Goal: Task Accomplishment & Management: Use online tool/utility

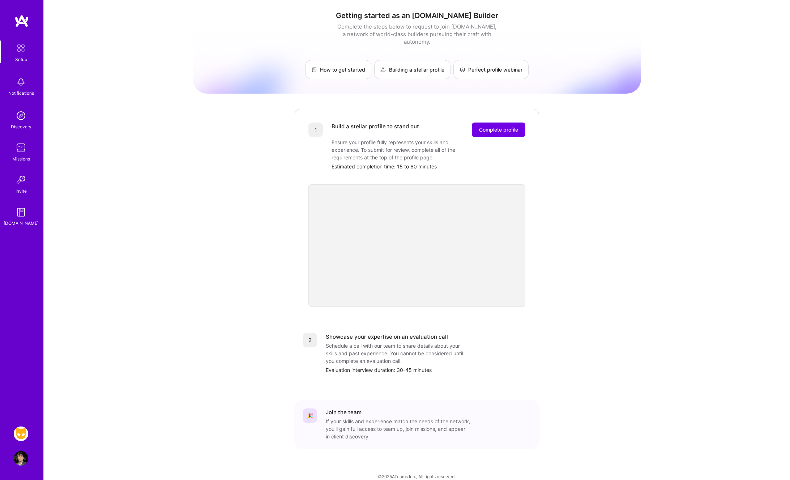
click at [21, 428] on img at bounding box center [21, 434] width 14 height 14
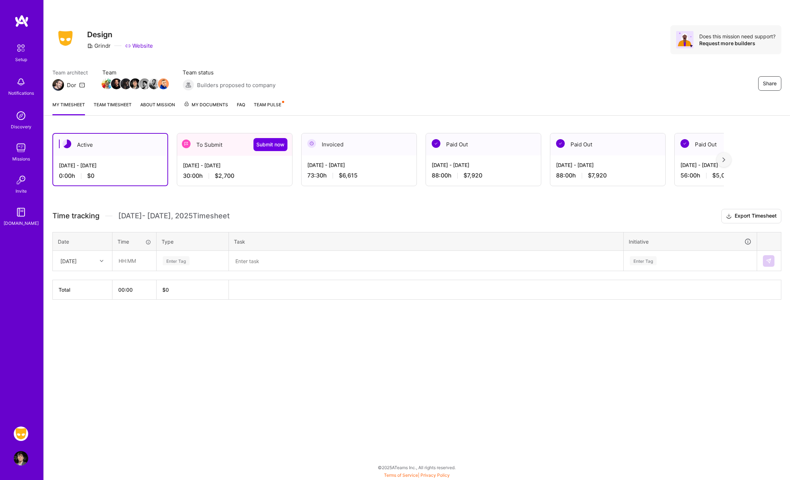
click at [224, 164] on div "[DATE] - [DATE]" at bounding box center [234, 166] width 103 height 8
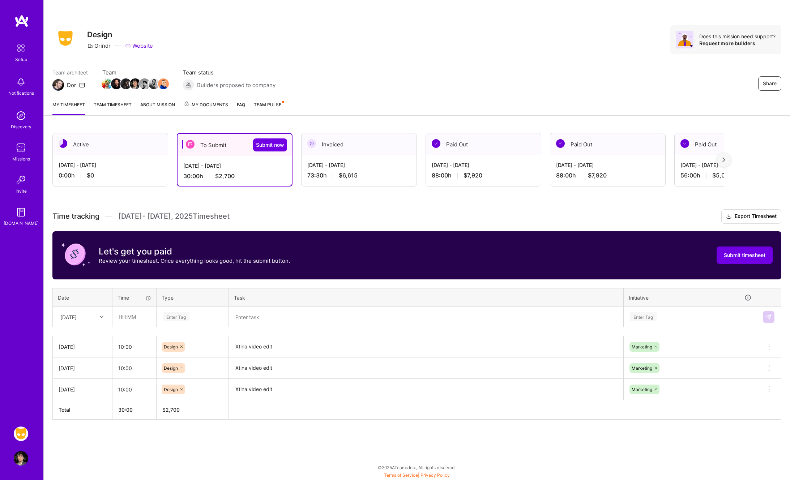
click at [100, 316] on icon at bounding box center [102, 317] width 4 height 4
click at [88, 333] on div "[DATE]" at bounding box center [82, 337] width 59 height 13
click at [132, 320] on input "text" at bounding box center [134, 316] width 43 height 19
type input "00:30"
click at [182, 312] on div "Enter Tag" at bounding box center [192, 317] width 71 height 19
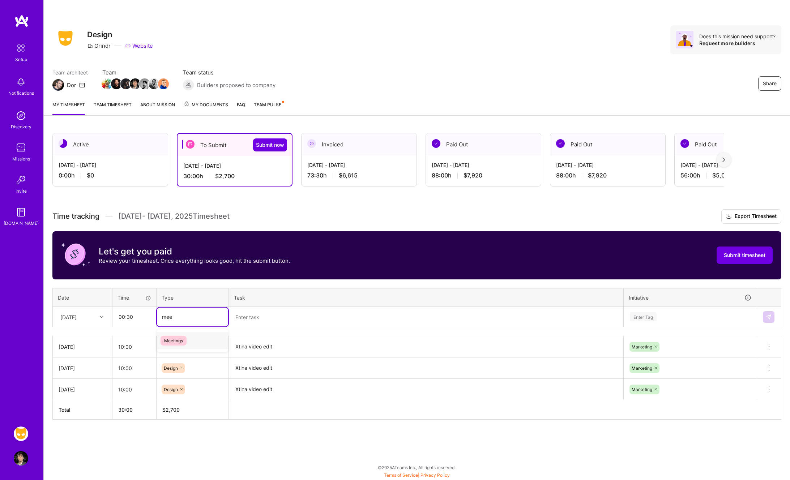
type input "meet"
click at [193, 339] on div "Meetings" at bounding box center [192, 340] width 71 height 17
click at [257, 312] on textarea at bounding box center [426, 317] width 393 height 19
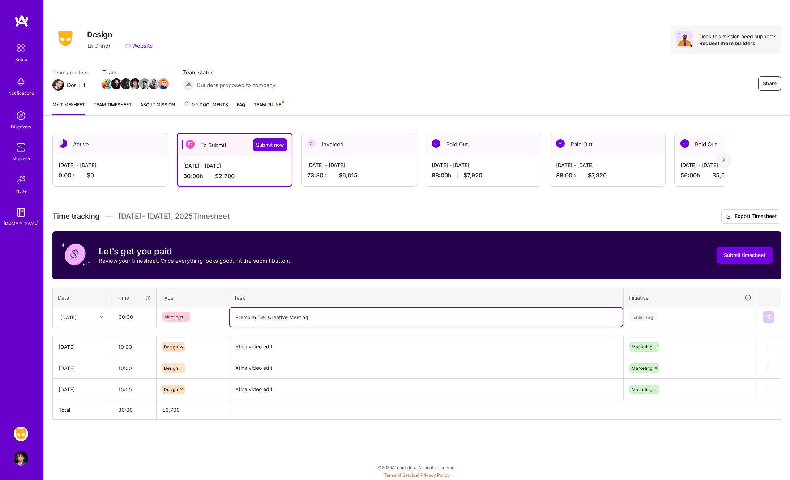
type textarea "Premium Tier Creative Meeting"
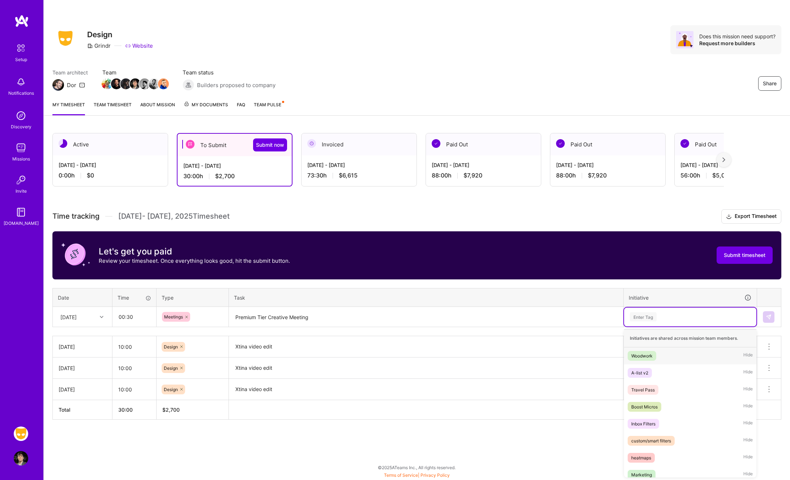
click at [655, 321] on div "Enter Tag" at bounding box center [643, 316] width 27 height 11
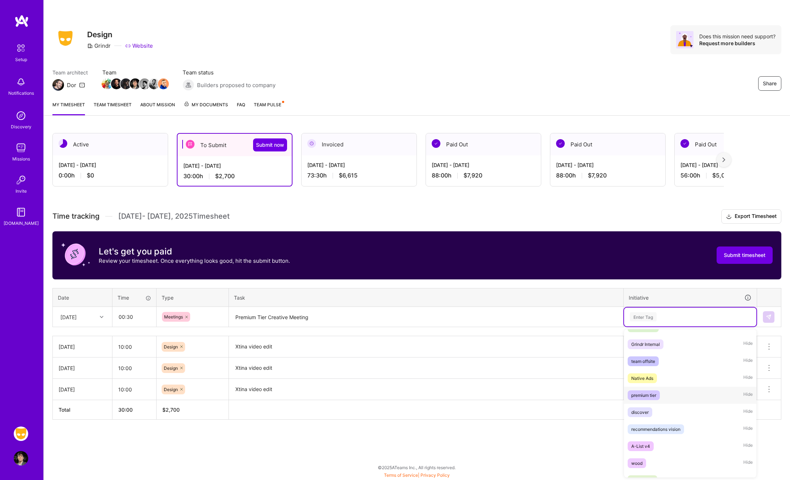
scroll to position [380, 0]
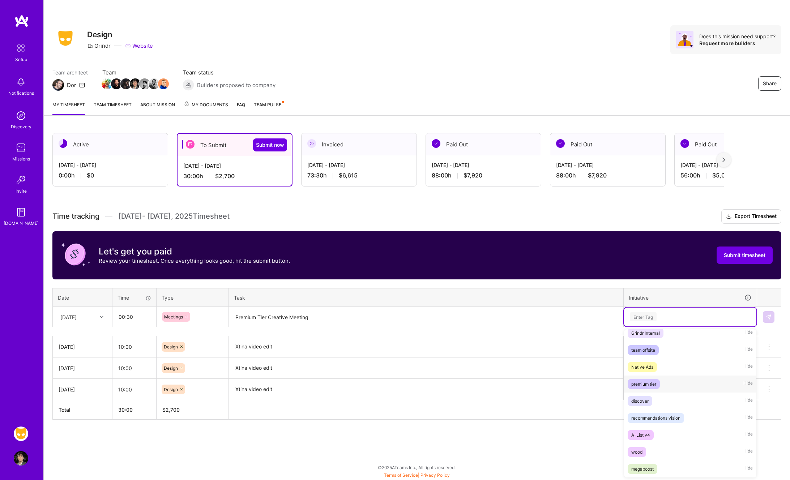
click at [659, 382] on span "premium tier" at bounding box center [644, 384] width 32 height 10
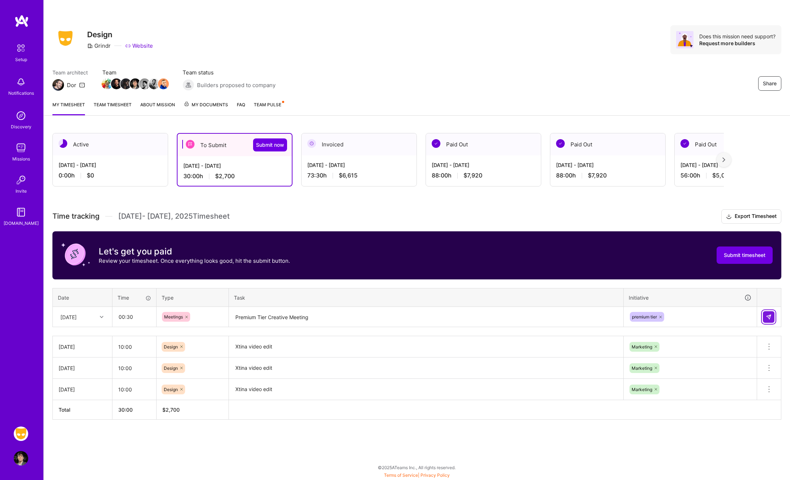
click at [770, 316] on img at bounding box center [769, 317] width 6 height 6
click at [129, 318] on input "text" at bounding box center [134, 316] width 43 height 19
type input "00:30"
click at [173, 316] on div "Enter Tag" at bounding box center [176, 316] width 27 height 11
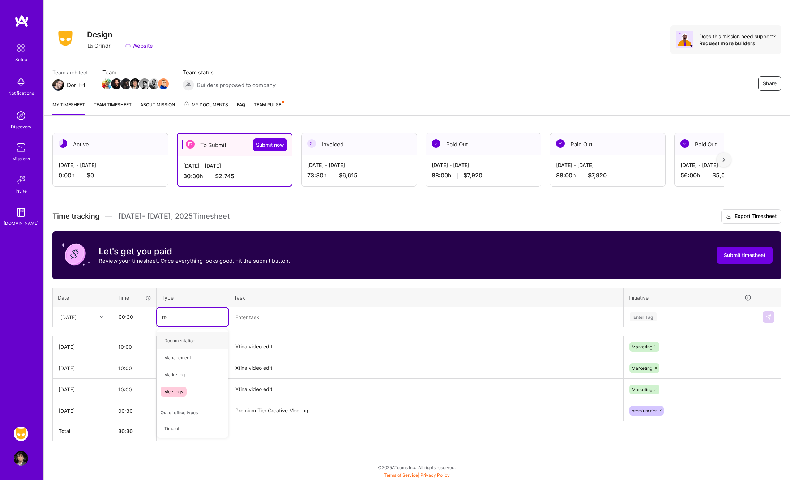
type input "mee"
click at [178, 339] on span "Meetings" at bounding box center [174, 341] width 26 height 10
click at [266, 310] on textarea at bounding box center [426, 317] width 393 height 19
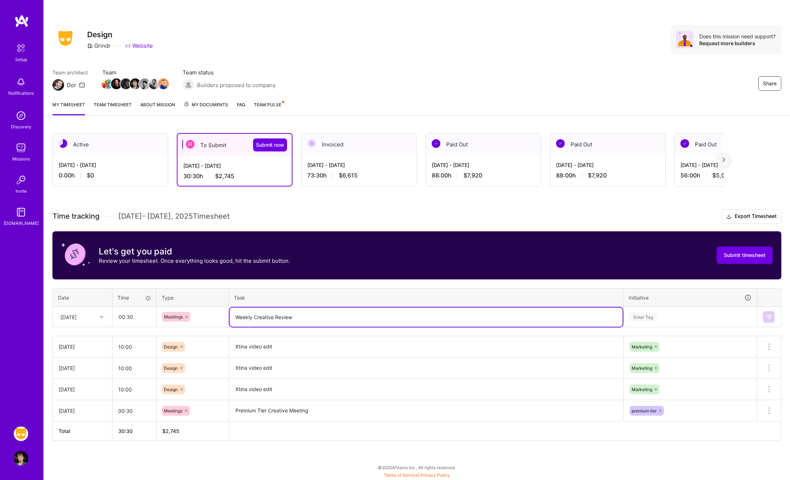
type textarea "Weekly Creative Review"
click at [638, 314] on div "Enter Tag" at bounding box center [643, 316] width 27 height 11
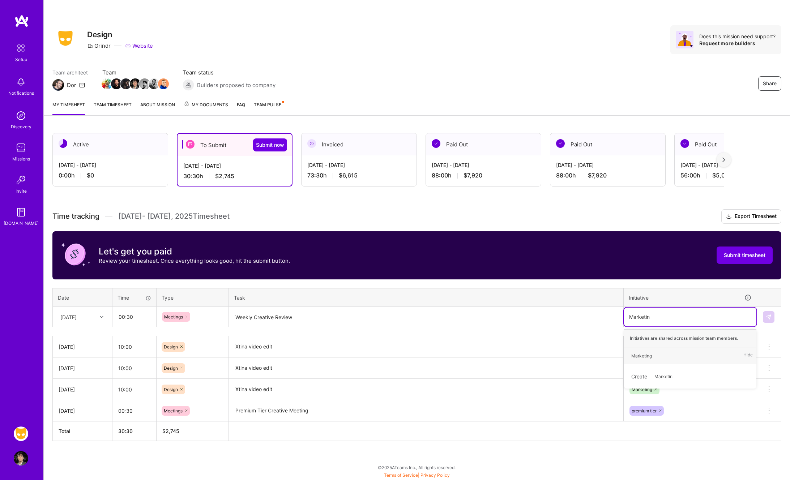
type input "Marketing"
click at [648, 349] on div "Marketing Hide" at bounding box center [690, 356] width 132 height 17
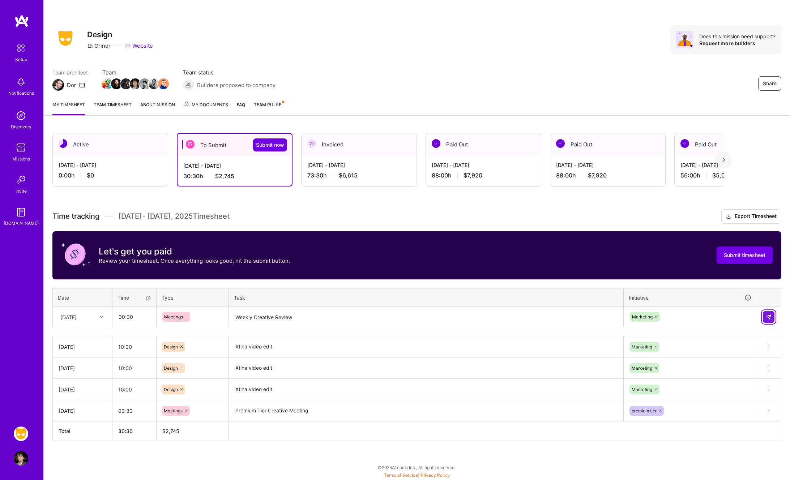
click at [772, 312] on button at bounding box center [769, 317] width 12 height 12
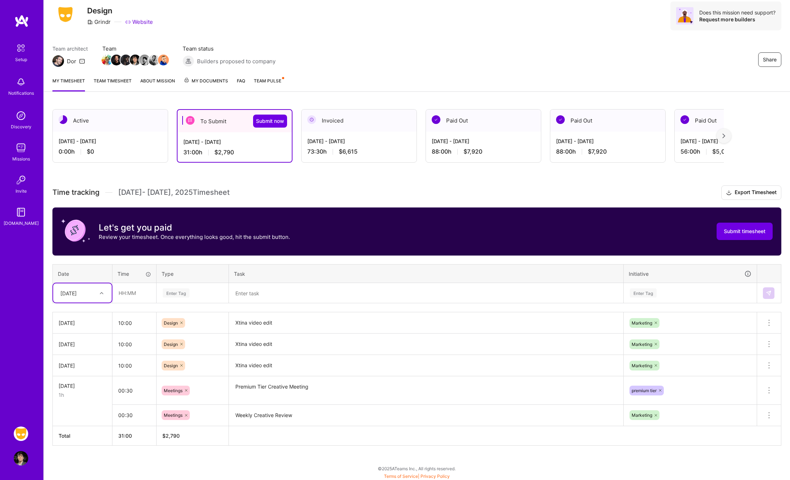
scroll to position [25, 0]
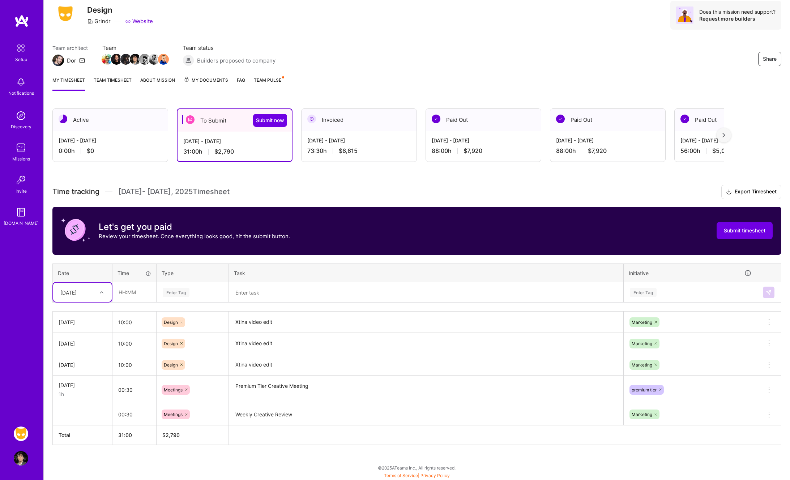
click at [570, 62] on div "Team architect Dor Team Team status Builders proposed to company Share" at bounding box center [416, 55] width 729 height 22
